Goal: Task Accomplishment & Management: Use online tool/utility

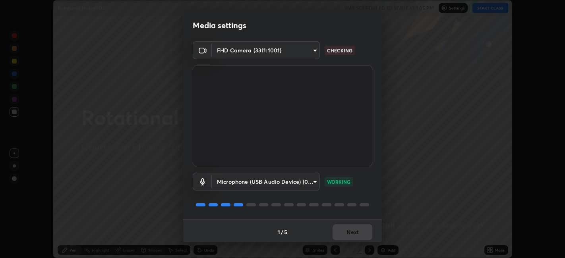
scroll to position [2, 0]
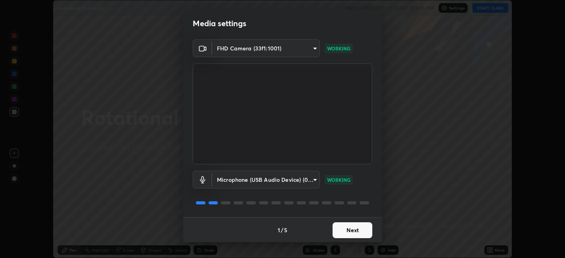
click at [354, 233] on button "Next" at bounding box center [353, 231] width 40 height 16
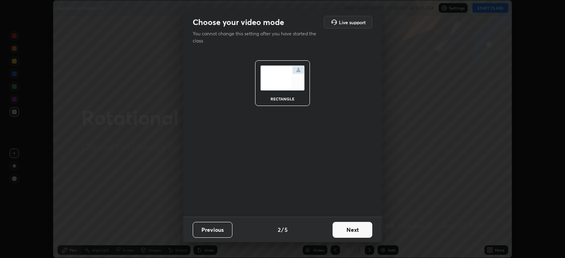
scroll to position [0, 0]
click at [355, 234] on button "Next" at bounding box center [353, 230] width 40 height 16
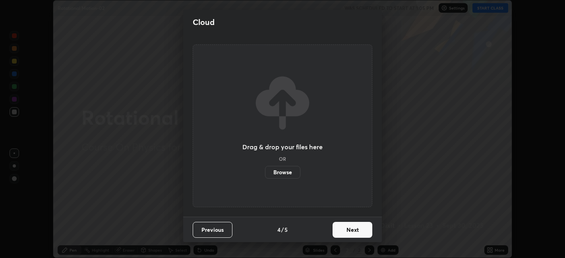
click at [359, 232] on button "Next" at bounding box center [353, 230] width 40 height 16
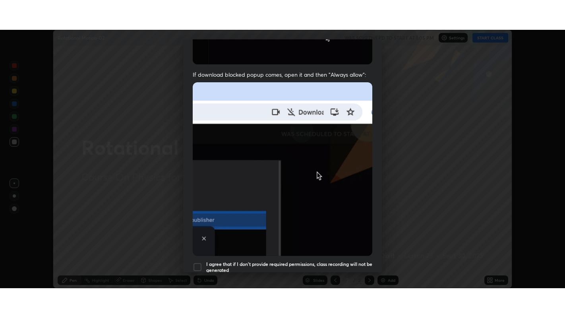
scroll to position [164, 0]
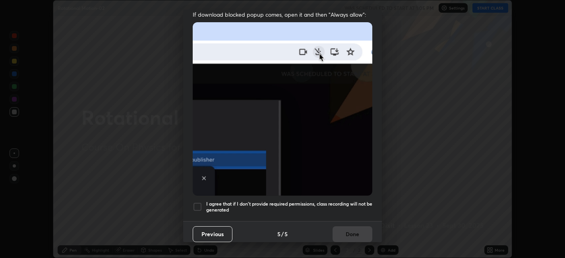
click at [348, 201] on h5 "I agree that if I don't provide required permissions, class recording will not …" at bounding box center [289, 207] width 166 height 12
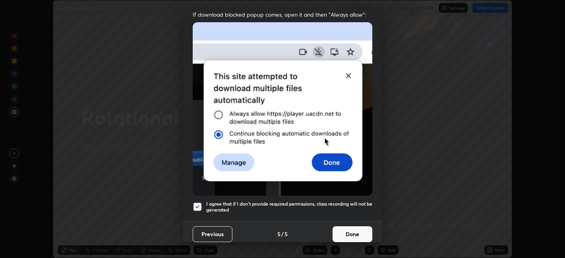
click at [354, 230] on button "Done" at bounding box center [353, 234] width 40 height 16
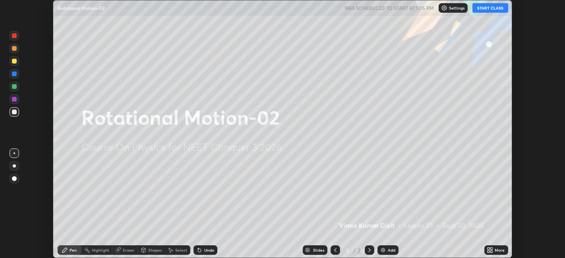
click at [488, 7] on button "START CLASS" at bounding box center [490, 8] width 36 height 10
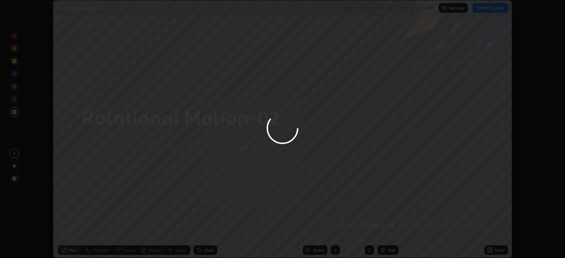
click at [490, 248] on div at bounding box center [282, 129] width 565 height 258
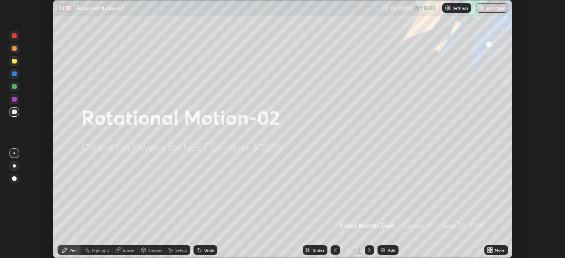
click at [492, 249] on icon at bounding box center [492, 249] width 2 height 2
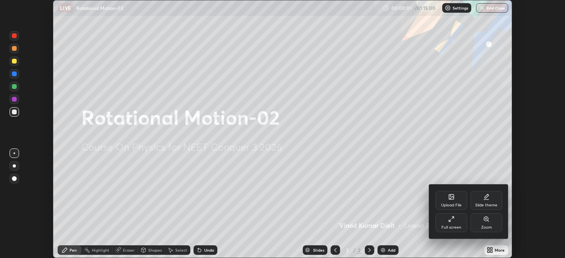
click at [446, 223] on div "Full screen" at bounding box center [451, 222] width 32 height 19
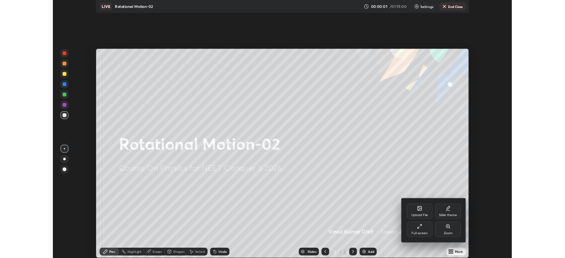
scroll to position [318, 565]
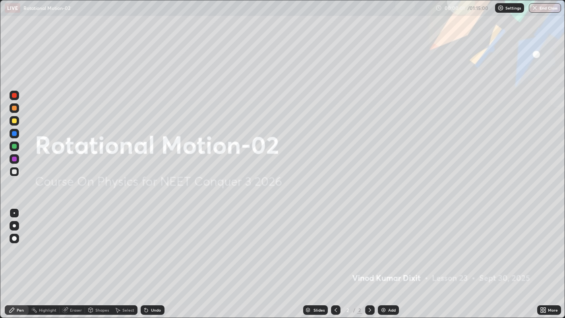
click at [391, 258] on div "Add" at bounding box center [392, 310] width 8 height 4
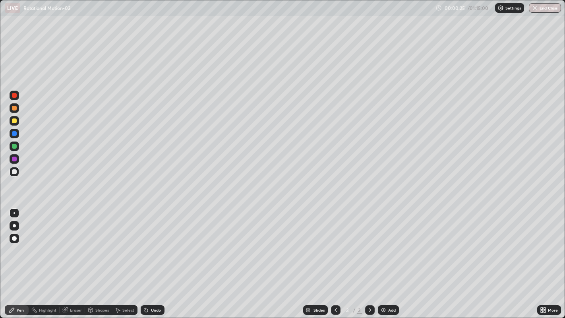
click at [14, 122] on div at bounding box center [14, 120] width 5 height 5
click at [78, 258] on div "Eraser" at bounding box center [76, 310] width 12 height 4
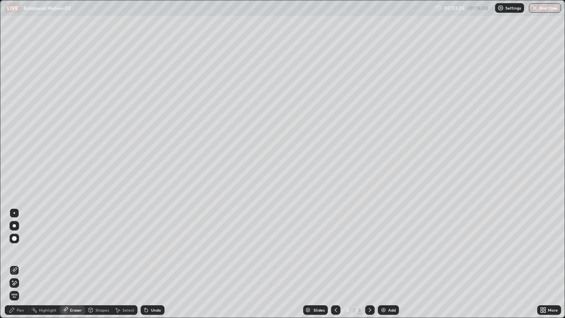
click at [22, 258] on div "Pen" at bounding box center [20, 310] width 7 height 4
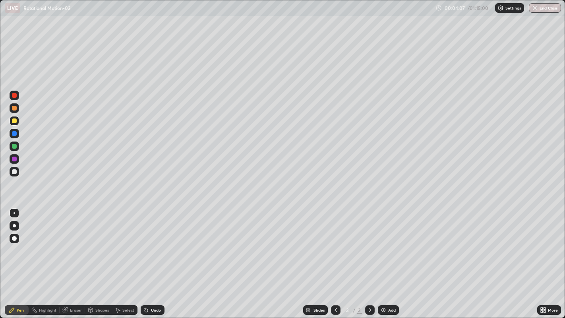
click at [77, 258] on div "Eraser" at bounding box center [76, 310] width 12 height 4
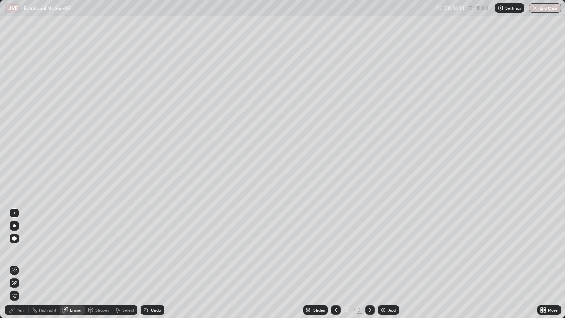
click at [23, 258] on div "Pen" at bounding box center [17, 310] width 24 height 10
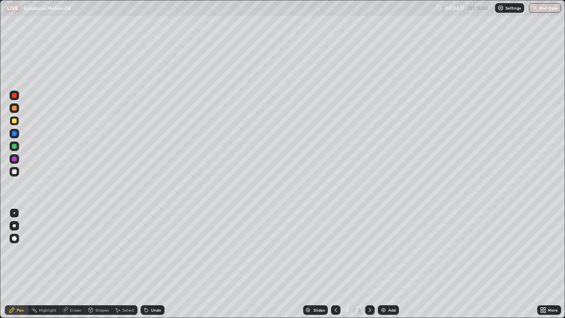
click at [15, 146] on div at bounding box center [14, 146] width 5 height 5
click at [15, 121] on div at bounding box center [14, 120] width 5 height 5
click at [388, 258] on div "Add" at bounding box center [392, 310] width 8 height 4
click at [105, 258] on div "Shapes" at bounding box center [102, 310] width 14 height 4
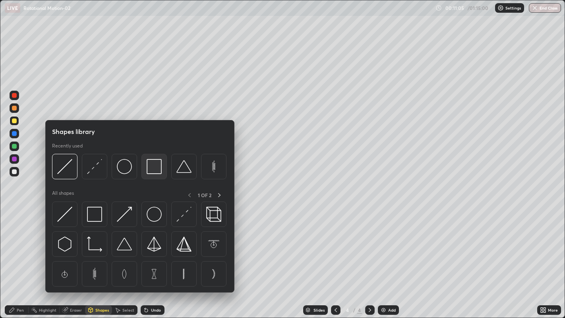
click at [155, 170] on img at bounding box center [154, 166] width 15 height 15
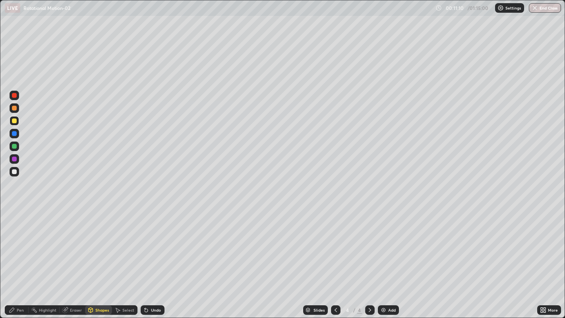
click at [101, 258] on div "Shapes" at bounding box center [102, 310] width 14 height 4
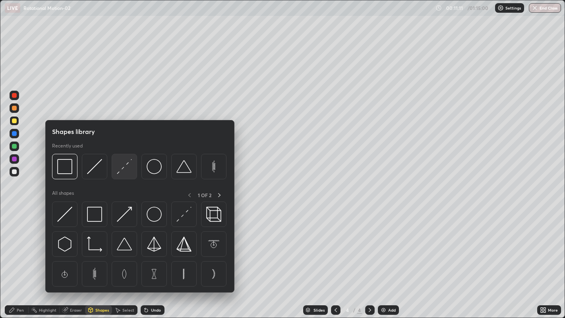
click at [128, 168] on img at bounding box center [124, 166] width 15 height 15
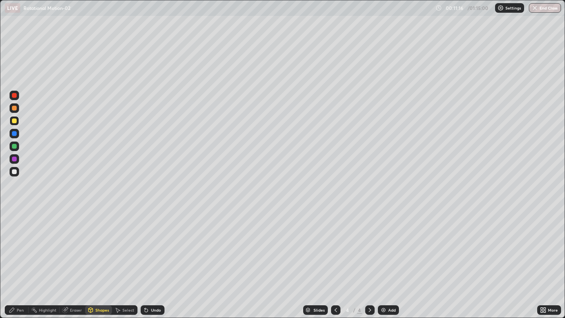
click at [21, 258] on div "Pen" at bounding box center [20, 310] width 7 height 4
click at [17, 176] on div at bounding box center [15, 172] width 10 height 10
click at [394, 258] on div "Add" at bounding box center [392, 310] width 8 height 4
click at [14, 121] on div at bounding box center [14, 120] width 5 height 5
click at [103, 258] on div "Shapes" at bounding box center [102, 310] width 14 height 4
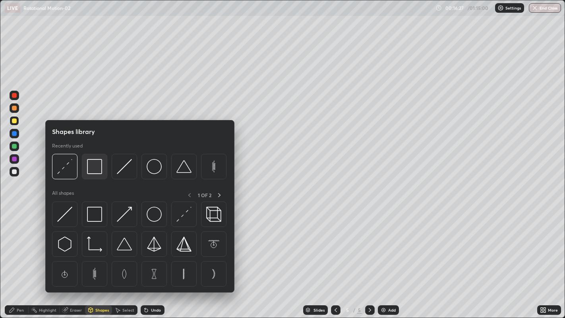
click at [99, 172] on img at bounding box center [94, 166] width 15 height 15
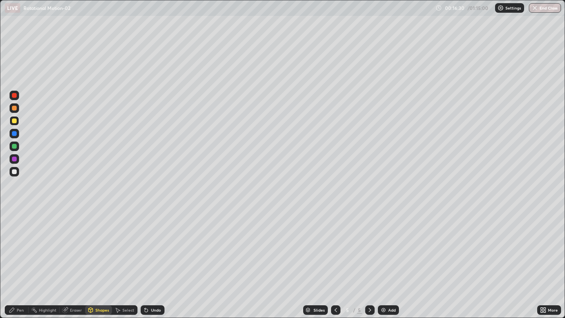
click at [100, 258] on div "Shapes" at bounding box center [102, 310] width 14 height 4
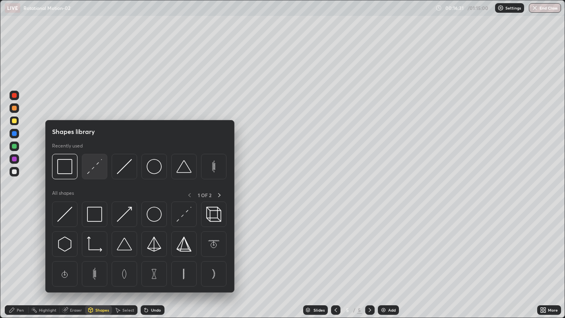
click at [95, 169] on img at bounding box center [94, 166] width 15 height 15
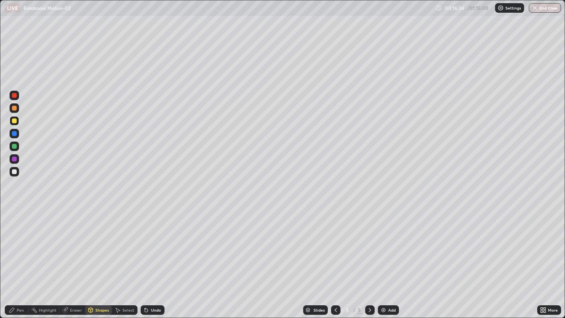
click at [23, 258] on div "Pen" at bounding box center [20, 310] width 7 height 4
click at [104, 258] on div "Shapes" at bounding box center [102, 310] width 14 height 4
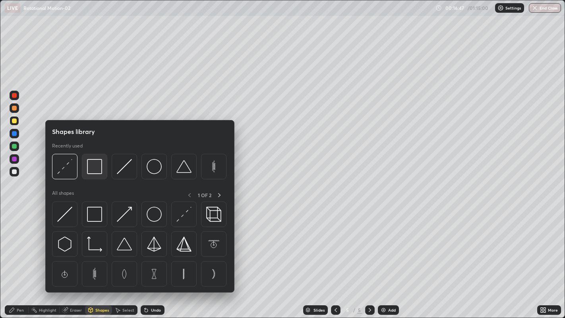
click at [97, 171] on img at bounding box center [94, 166] width 15 height 15
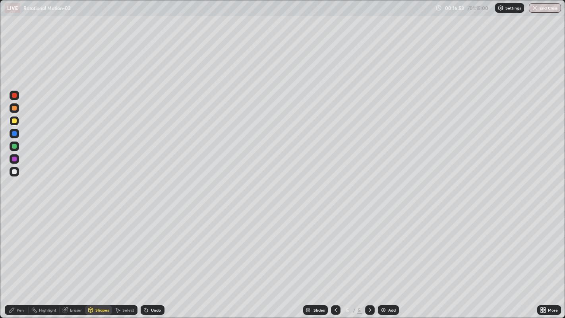
click at [103, 258] on div "Shapes" at bounding box center [102, 310] width 14 height 4
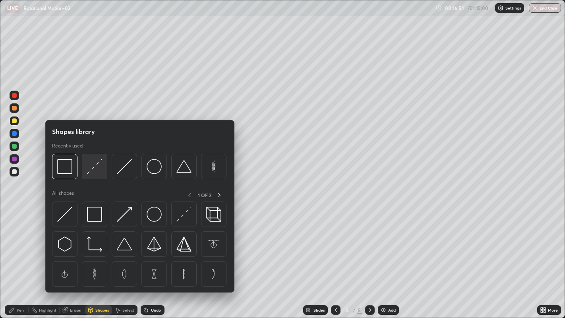
click at [98, 169] on img at bounding box center [94, 166] width 15 height 15
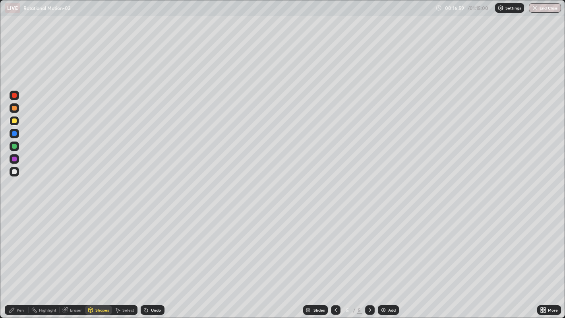
click at [25, 258] on div "Pen" at bounding box center [17, 310] width 24 height 10
click at [15, 170] on div at bounding box center [14, 171] width 5 height 5
click at [101, 258] on div "Shapes" at bounding box center [102, 310] width 14 height 4
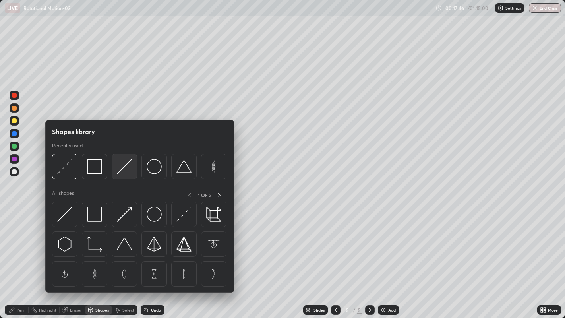
click at [126, 171] on img at bounding box center [124, 166] width 15 height 15
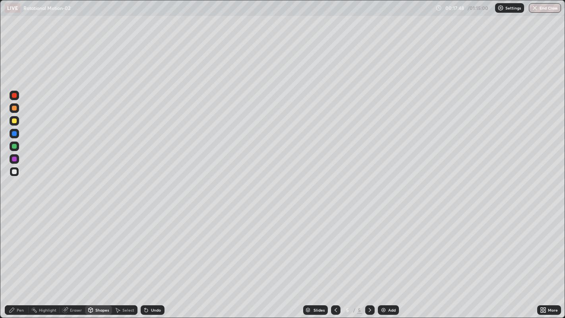
click at [104, 258] on div "Shapes" at bounding box center [102, 310] width 14 height 4
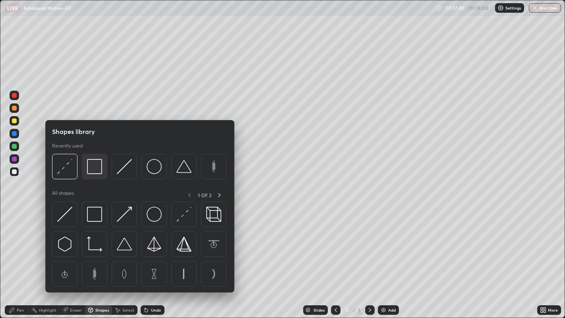
click at [99, 172] on img at bounding box center [94, 166] width 15 height 15
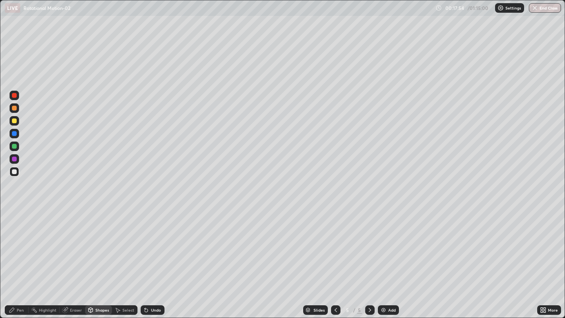
click at [101, 258] on div "Shapes" at bounding box center [102, 310] width 14 height 4
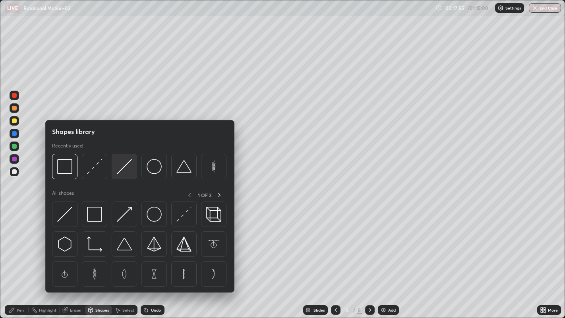
click at [127, 167] on img at bounding box center [124, 166] width 15 height 15
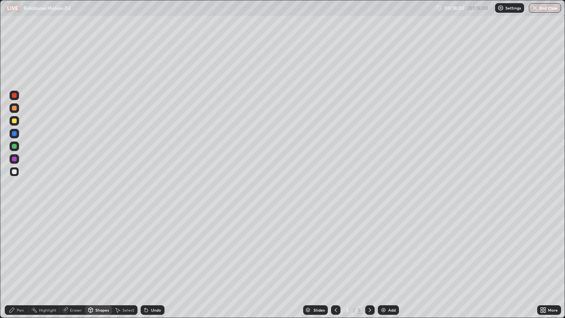
click at [20, 258] on div "Pen" at bounding box center [20, 310] width 7 height 4
click at [391, 258] on div "Add" at bounding box center [392, 310] width 8 height 4
click at [17, 124] on div at bounding box center [15, 121] width 10 height 10
click at [101, 258] on div "Shapes" at bounding box center [102, 310] width 14 height 4
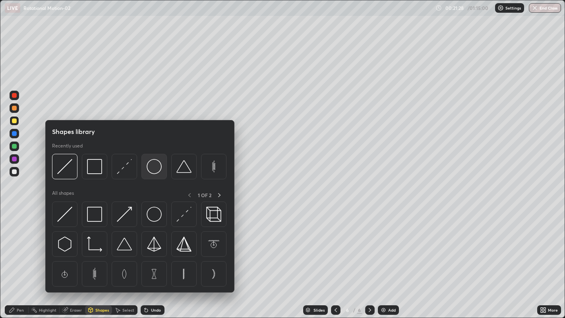
click at [155, 172] on img at bounding box center [154, 166] width 15 height 15
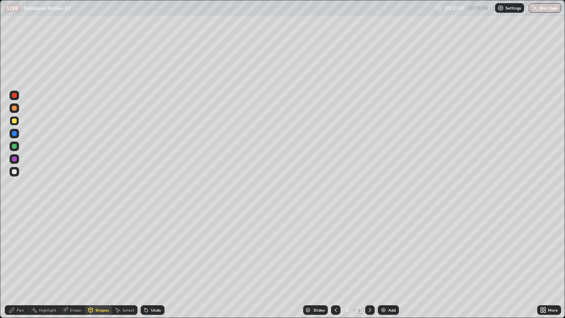
click at [104, 258] on div "Shapes" at bounding box center [102, 310] width 14 height 4
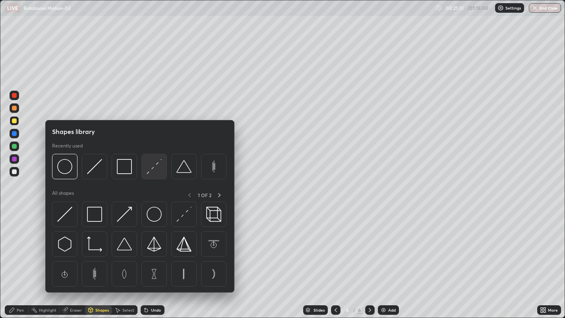
click at [153, 169] on img at bounding box center [154, 166] width 15 height 15
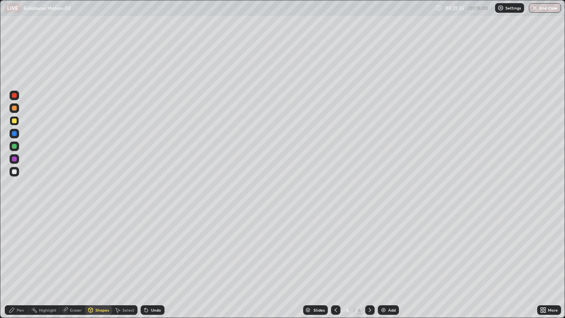
click at [18, 258] on div "Pen" at bounding box center [20, 310] width 7 height 4
click at [335, 258] on icon at bounding box center [336, 310] width 6 height 6
click at [370, 258] on icon at bounding box center [370, 310] width 6 height 6
click at [98, 258] on div "Shapes" at bounding box center [98, 310] width 27 height 10
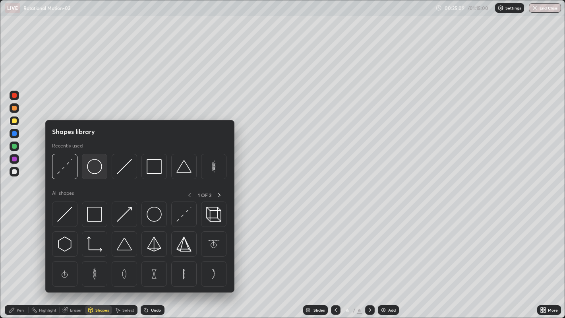
click at [99, 171] on img at bounding box center [94, 166] width 15 height 15
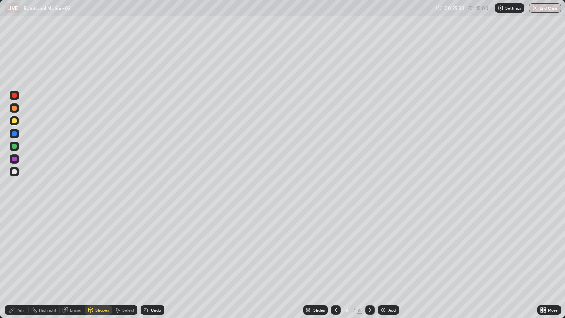
click at [98, 258] on div "Shapes" at bounding box center [102, 310] width 14 height 4
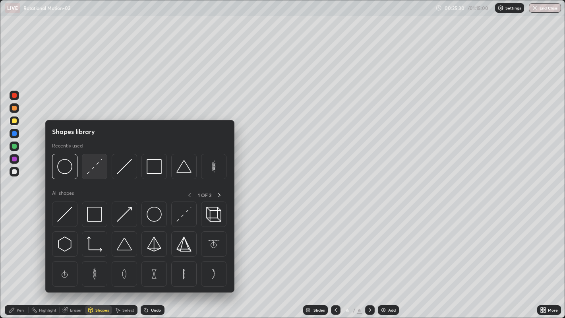
click at [93, 172] on img at bounding box center [94, 166] width 15 height 15
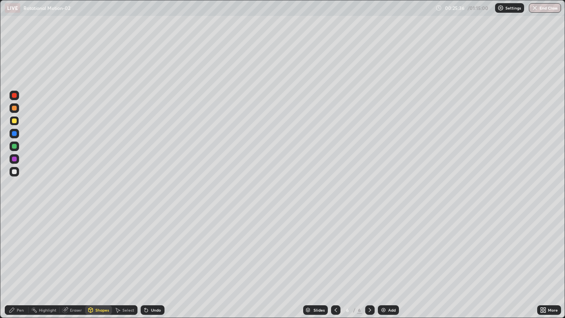
click at [22, 258] on div "Pen" at bounding box center [20, 310] width 7 height 4
click at [391, 258] on div "Add" at bounding box center [392, 310] width 8 height 4
click at [101, 258] on div "Shapes" at bounding box center [102, 310] width 14 height 4
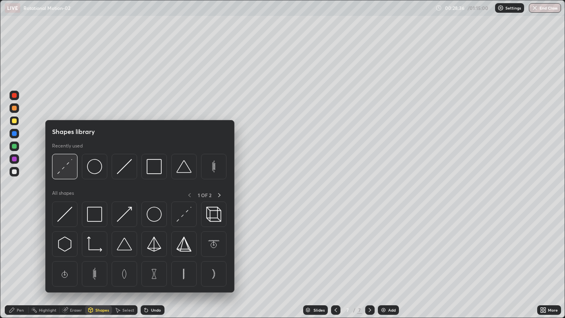
click at [64, 167] on img at bounding box center [64, 166] width 15 height 15
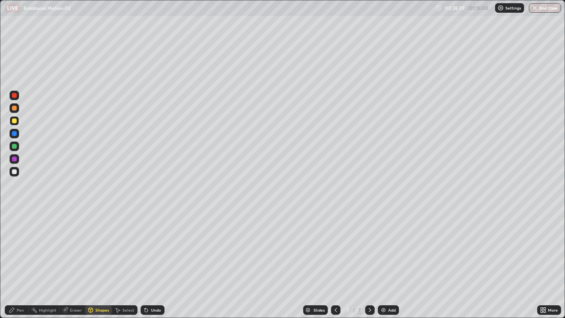
click at [18, 258] on div "Pen" at bounding box center [20, 310] width 7 height 4
click at [75, 258] on div "Eraser" at bounding box center [72, 310] width 25 height 10
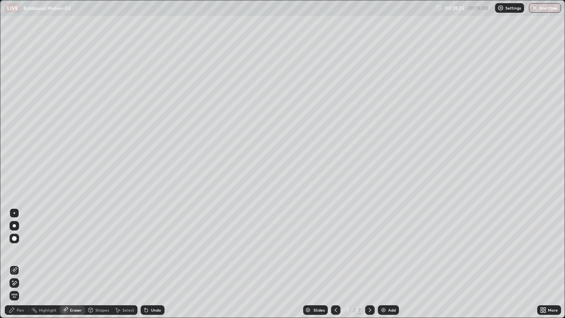
click at [18, 258] on div "Pen" at bounding box center [17, 310] width 24 height 10
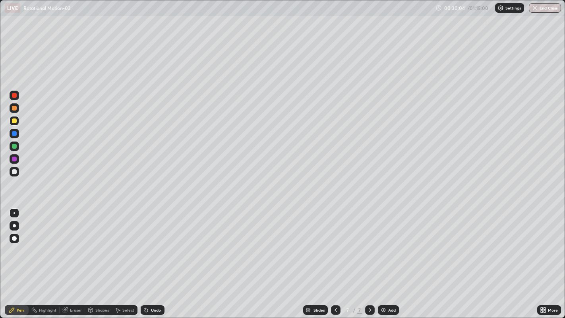
click at [102, 258] on div "Shapes" at bounding box center [102, 310] width 14 height 4
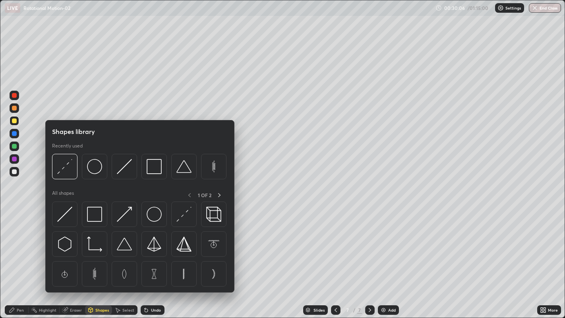
click at [155, 170] on img at bounding box center [154, 166] width 15 height 15
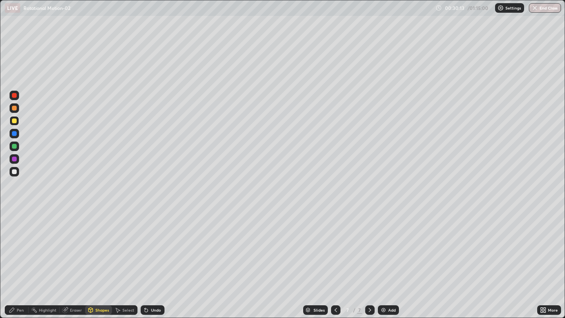
click at [24, 258] on div "Pen" at bounding box center [17, 310] width 24 height 10
click at [101, 258] on div "Shapes" at bounding box center [102, 310] width 14 height 4
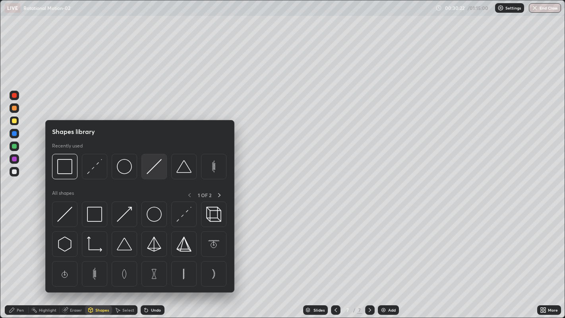
click at [158, 168] on img at bounding box center [154, 166] width 15 height 15
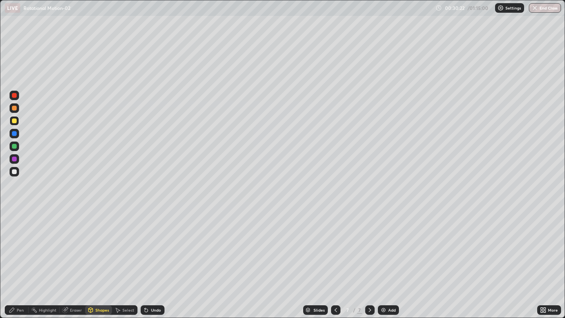
click at [16, 145] on div at bounding box center [14, 146] width 5 height 5
click at [32, 258] on circle at bounding box center [31, 309] width 1 height 1
click at [14, 258] on icon at bounding box center [12, 310] width 6 height 6
click at [98, 258] on div "Shapes" at bounding box center [102, 310] width 14 height 4
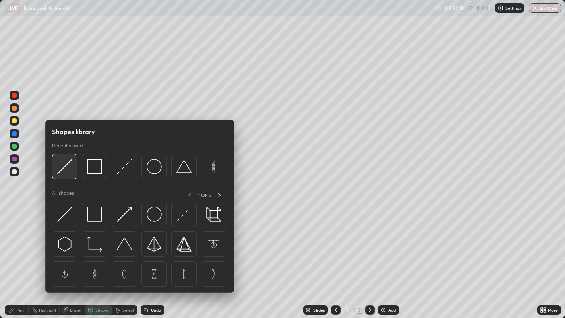
click at [68, 173] on img at bounding box center [64, 166] width 15 height 15
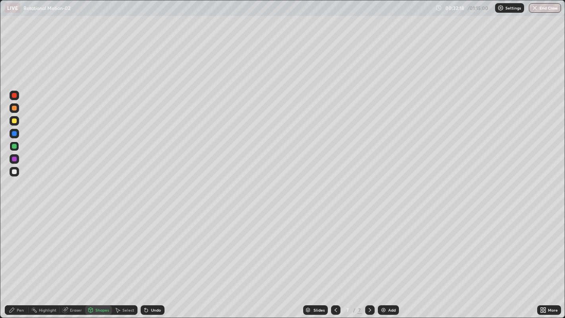
click at [102, 258] on div "Shapes" at bounding box center [102, 310] width 14 height 4
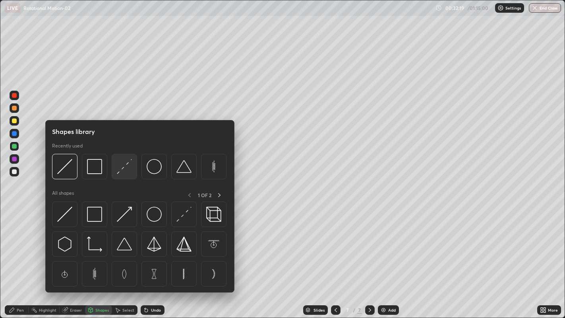
click at [131, 168] on img at bounding box center [124, 166] width 15 height 15
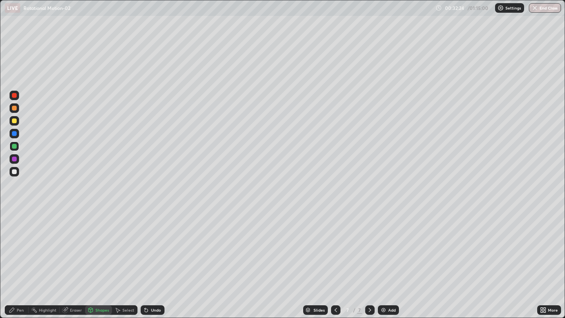
click at [22, 258] on div "Pen" at bounding box center [20, 310] width 7 height 4
click at [15, 171] on div at bounding box center [14, 171] width 5 height 5
click at [390, 258] on div "Add" at bounding box center [392, 310] width 8 height 4
click at [16, 120] on div at bounding box center [14, 120] width 5 height 5
click at [74, 258] on div "Eraser" at bounding box center [76, 310] width 12 height 4
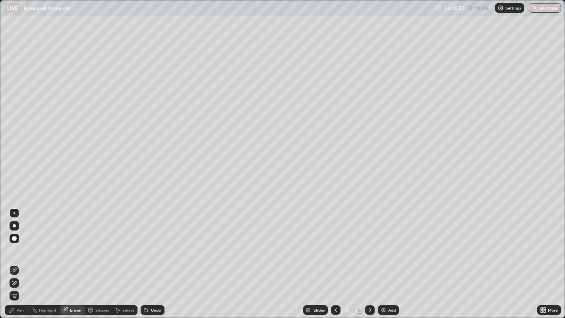
click at [19, 258] on div "Pen" at bounding box center [17, 310] width 24 height 10
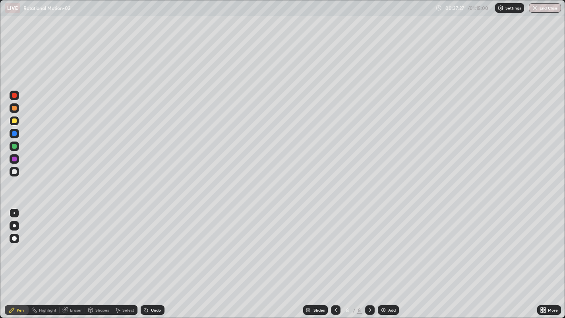
click at [14, 145] on div at bounding box center [14, 146] width 5 height 5
click at [381, 258] on img at bounding box center [383, 310] width 6 height 6
click at [18, 175] on div at bounding box center [15, 172] width 10 height 10
click at [388, 258] on div "Add" at bounding box center [392, 310] width 8 height 4
click at [14, 121] on div at bounding box center [14, 120] width 5 height 5
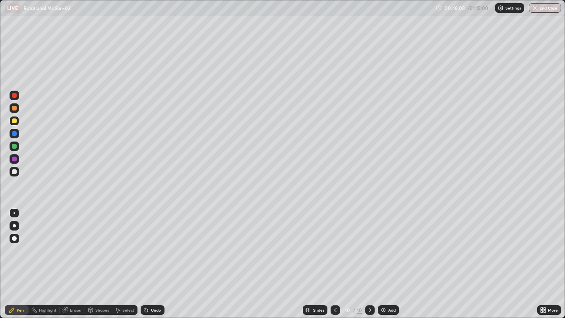
click at [99, 258] on div "Shapes" at bounding box center [102, 310] width 14 height 4
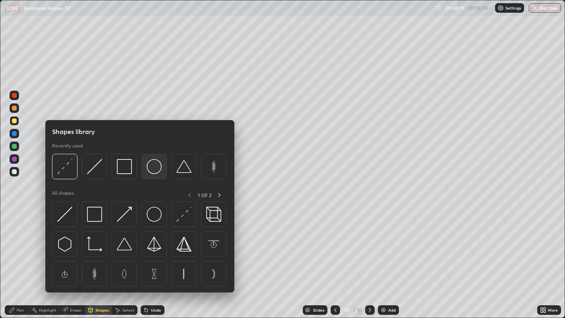
click at [159, 171] on img at bounding box center [154, 166] width 15 height 15
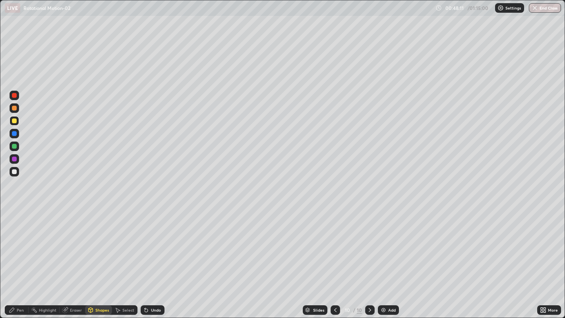
click at [104, 258] on div "Shapes" at bounding box center [102, 310] width 14 height 4
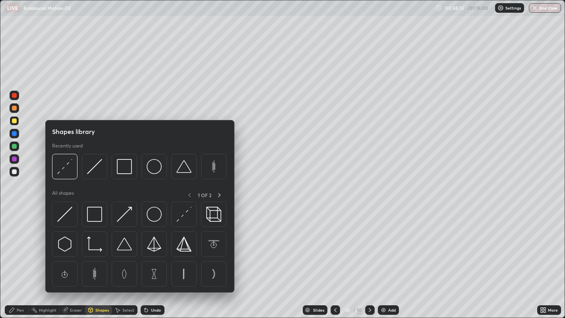
click at [20, 258] on div "Pen" at bounding box center [20, 310] width 7 height 4
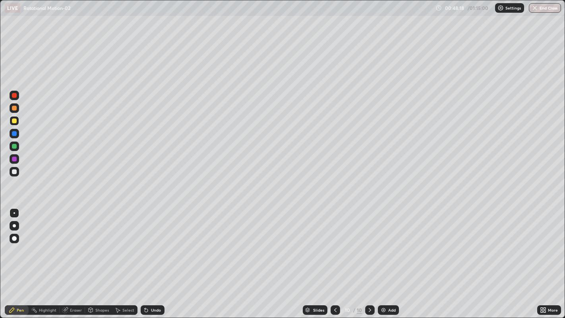
click at [103, 258] on div "Shapes" at bounding box center [98, 310] width 27 height 10
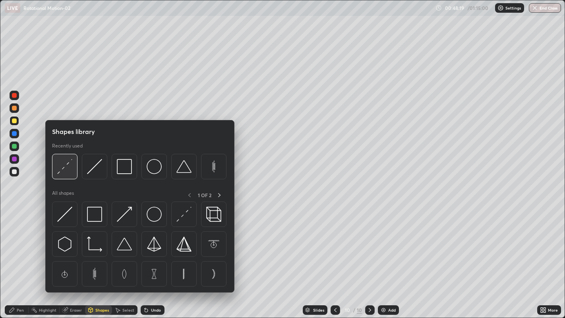
click at [68, 170] on img at bounding box center [64, 166] width 15 height 15
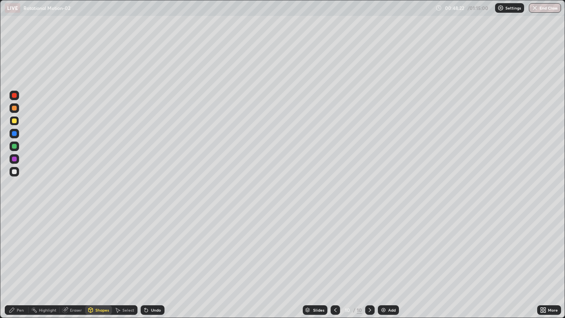
click at [23, 258] on div "Pen" at bounding box center [20, 310] width 7 height 4
click at [101, 258] on div "Shapes" at bounding box center [102, 310] width 14 height 4
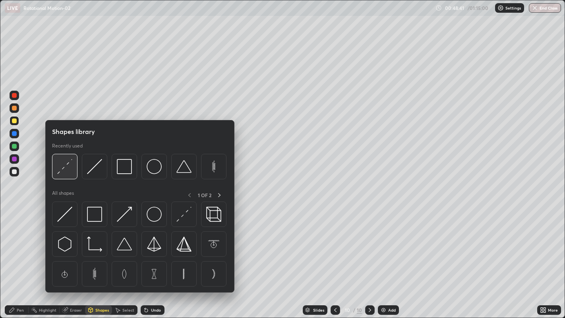
click at [69, 170] on img at bounding box center [64, 166] width 15 height 15
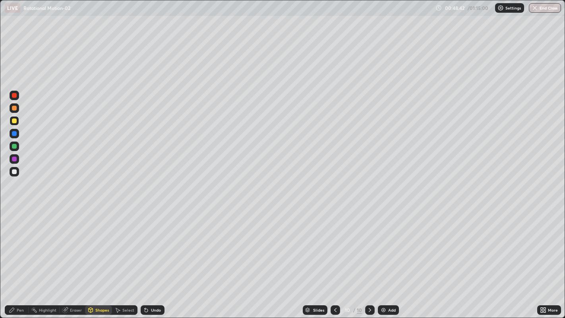
click at [15, 147] on div at bounding box center [14, 146] width 5 height 5
click at [99, 258] on div "Shapes" at bounding box center [102, 310] width 14 height 4
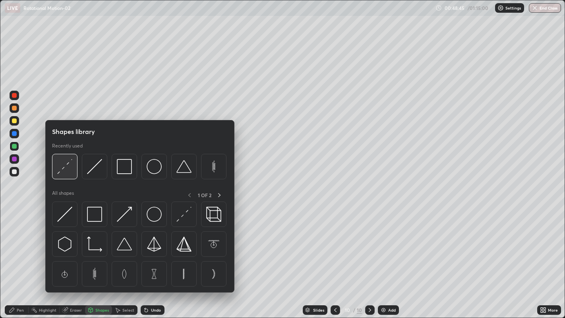
click at [67, 173] on img at bounding box center [64, 166] width 15 height 15
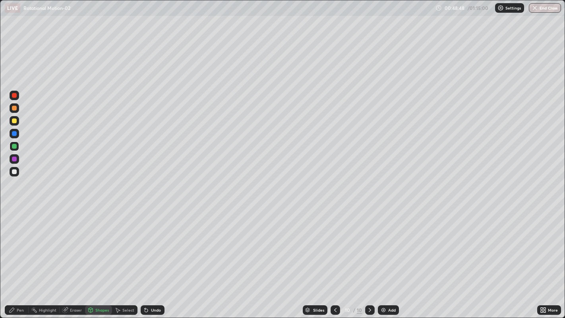
click at [23, 258] on div "Pen" at bounding box center [20, 310] width 7 height 4
click at [13, 171] on div at bounding box center [14, 171] width 5 height 5
click at [394, 258] on div "Add" at bounding box center [392, 310] width 8 height 4
click at [105, 258] on div "Shapes" at bounding box center [102, 310] width 14 height 4
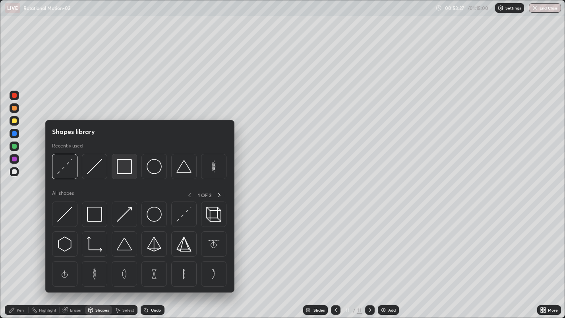
click at [129, 171] on img at bounding box center [124, 166] width 15 height 15
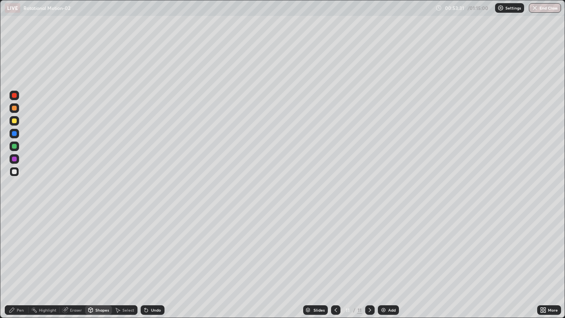
click at [102, 258] on div "Shapes" at bounding box center [102, 310] width 14 height 4
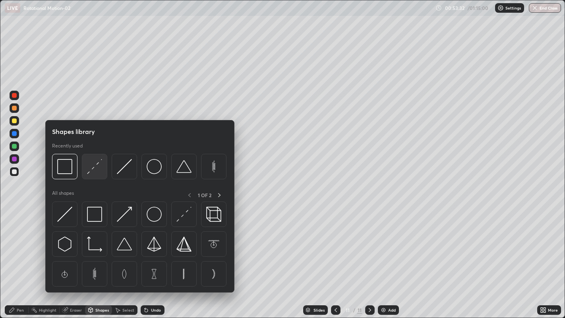
click at [98, 168] on img at bounding box center [94, 166] width 15 height 15
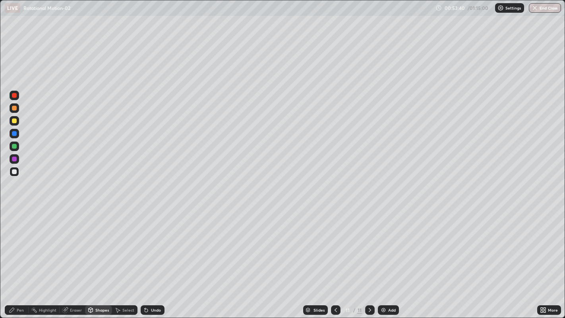
click at [19, 258] on div "Pen" at bounding box center [20, 310] width 7 height 4
click at [15, 120] on div at bounding box center [14, 120] width 5 height 5
click at [79, 258] on div "Eraser" at bounding box center [76, 310] width 12 height 4
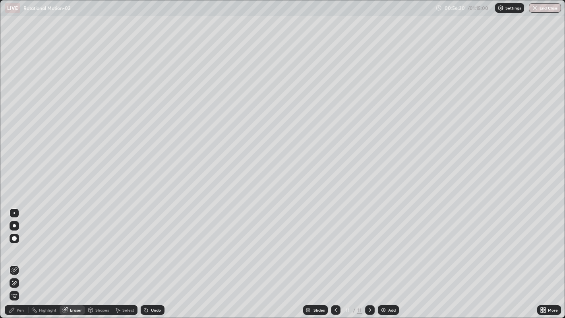
click at [98, 258] on div "Shapes" at bounding box center [102, 310] width 14 height 4
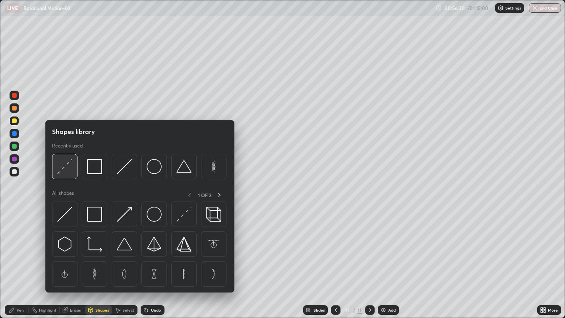
click at [72, 170] on img at bounding box center [64, 166] width 15 height 15
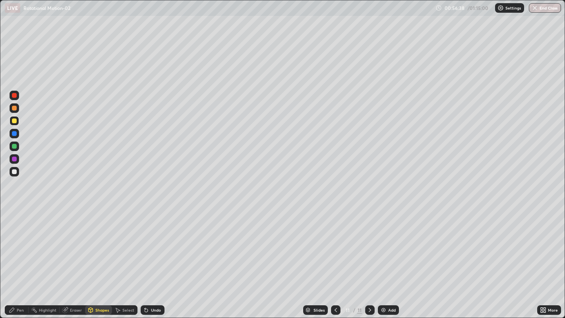
click at [19, 258] on div "Pen" at bounding box center [20, 310] width 7 height 4
click at [15, 172] on div at bounding box center [14, 171] width 5 height 5
click at [76, 258] on div "Eraser" at bounding box center [76, 310] width 12 height 4
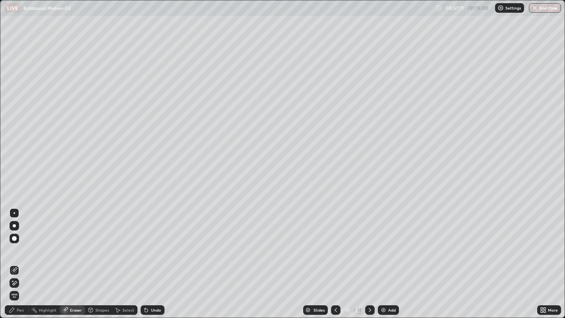
click at [23, 258] on div "Pen" at bounding box center [17, 310] width 24 height 10
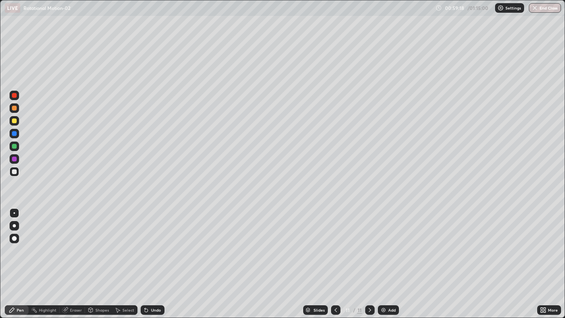
click at [390, 258] on div "Add" at bounding box center [392, 310] width 8 height 4
click at [16, 122] on div at bounding box center [14, 120] width 5 height 5
click at [102, 258] on div "Shapes" at bounding box center [102, 310] width 14 height 4
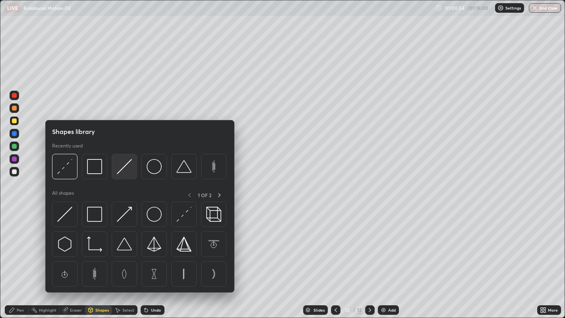
click at [127, 171] on img at bounding box center [124, 166] width 15 height 15
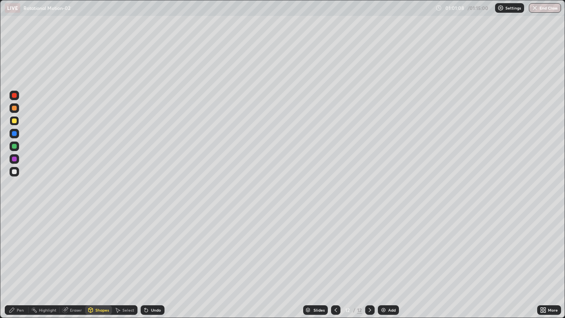
click at [74, 258] on div "Eraser" at bounding box center [76, 310] width 12 height 4
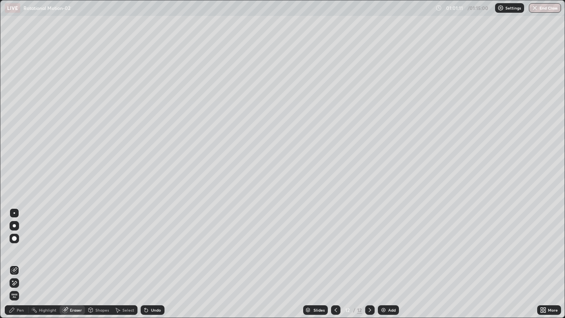
click at [20, 258] on div "Pen" at bounding box center [20, 310] width 7 height 4
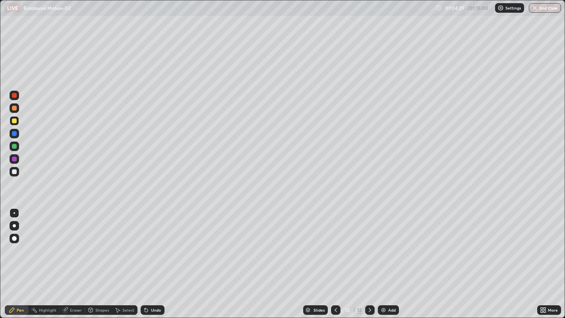
click at [386, 258] on div "Add" at bounding box center [388, 310] width 21 height 10
click at [104, 258] on div "Shapes" at bounding box center [102, 310] width 14 height 4
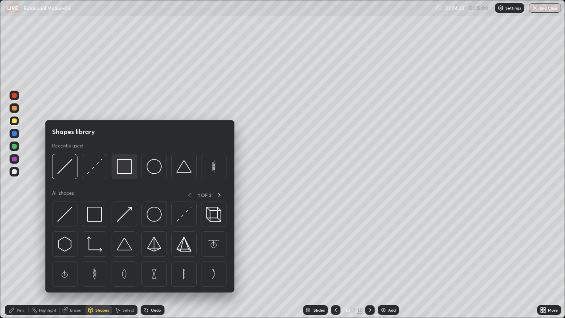
click at [128, 173] on img at bounding box center [124, 166] width 15 height 15
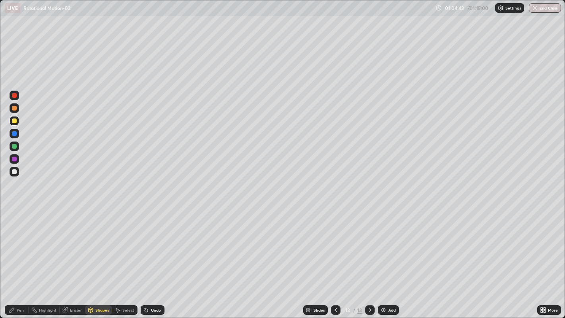
click at [103, 258] on div "Shapes" at bounding box center [102, 310] width 14 height 4
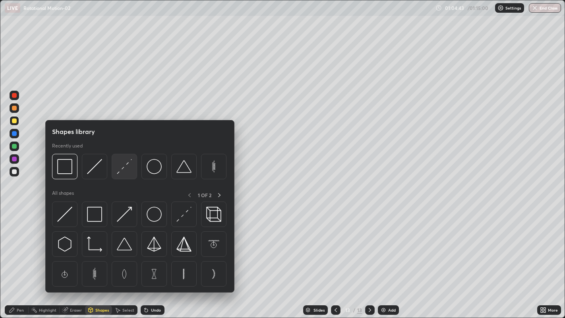
click at [128, 167] on img at bounding box center [124, 166] width 15 height 15
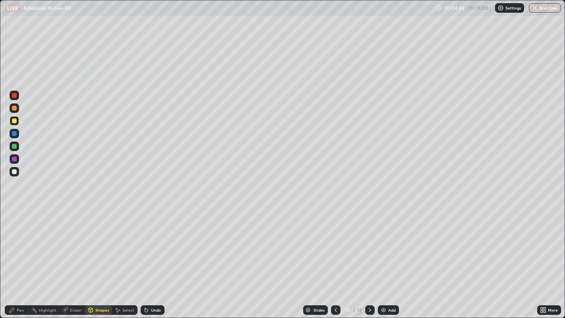
click at [15, 146] on div at bounding box center [14, 146] width 5 height 5
click at [19, 258] on div "Pen" at bounding box center [20, 310] width 7 height 4
click at [108, 258] on div "Shapes" at bounding box center [102, 310] width 14 height 4
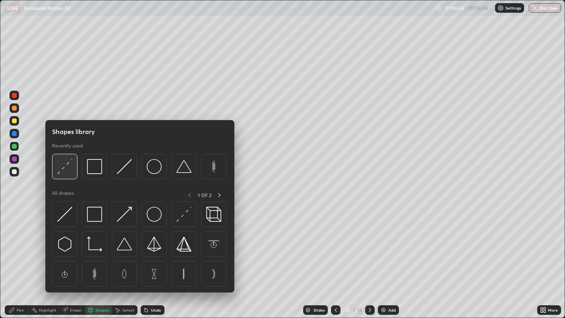
click at [68, 169] on img at bounding box center [64, 166] width 15 height 15
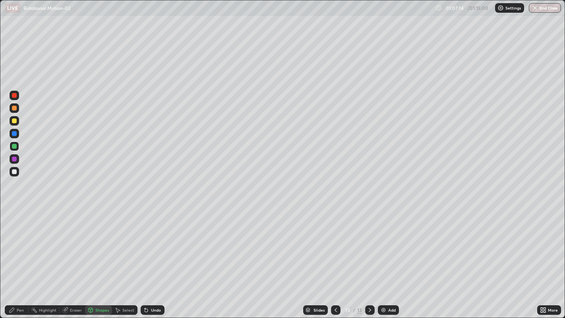
click at [19, 258] on div "Pen" at bounding box center [17, 310] width 24 height 10
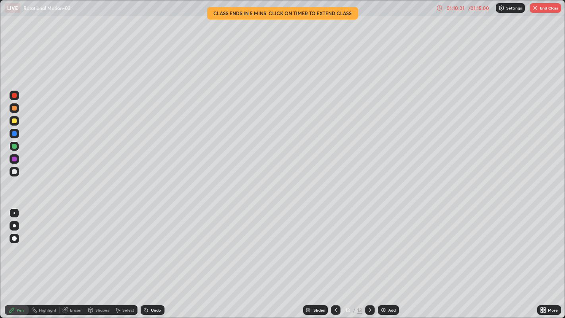
click at [535, 10] on img "button" at bounding box center [535, 8] width 6 height 6
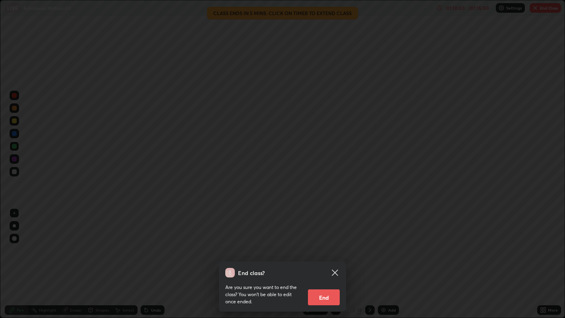
click at [326, 258] on button "End" at bounding box center [324, 297] width 32 height 16
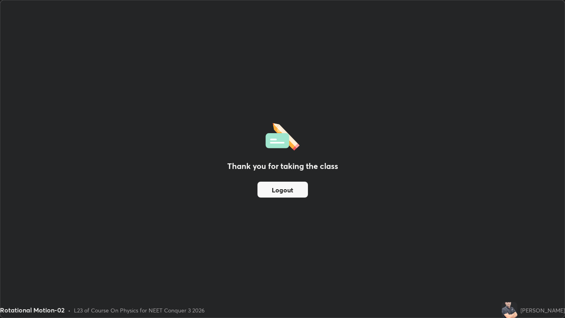
click at [279, 192] on button "Logout" at bounding box center [282, 190] width 50 height 16
click at [276, 189] on button "Logout" at bounding box center [282, 190] width 50 height 16
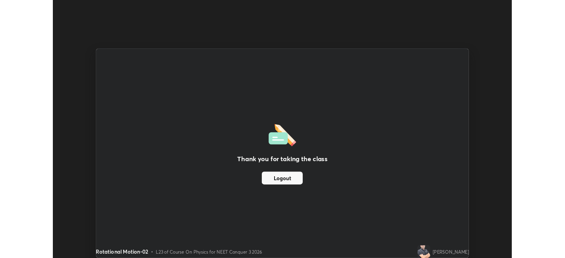
scroll to position [39477, 39170]
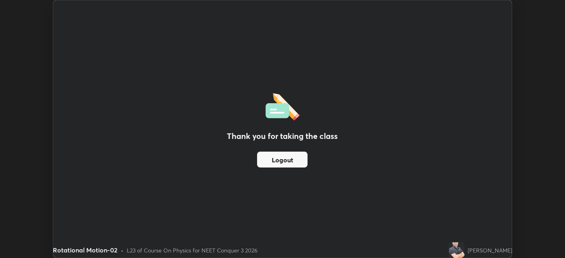
click at [288, 159] on button "Logout" at bounding box center [282, 160] width 50 height 16
click at [270, 161] on button "Logout" at bounding box center [282, 160] width 50 height 16
click at [266, 161] on button "Logout" at bounding box center [282, 160] width 50 height 16
click at [265, 160] on button "Logout" at bounding box center [282, 160] width 50 height 16
click at [266, 161] on button "Logout" at bounding box center [282, 160] width 50 height 16
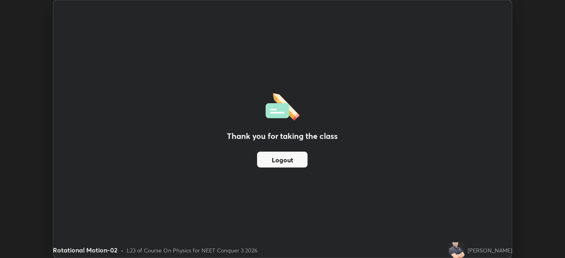
click at [271, 165] on button "Logout" at bounding box center [282, 160] width 50 height 16
click at [268, 166] on button "Logout" at bounding box center [282, 160] width 50 height 16
click at [266, 167] on button "Logout" at bounding box center [282, 160] width 50 height 16
